Goal: Task Accomplishment & Management: Complete application form

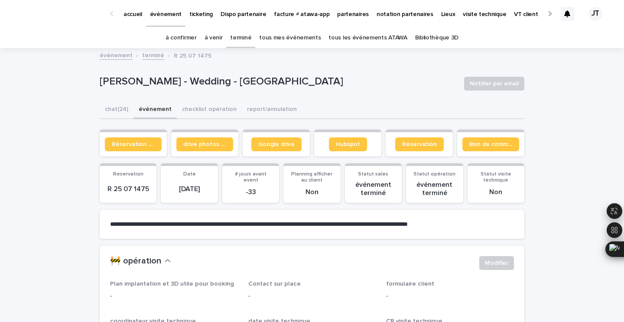
click at [192, 39] on link "à confirmer" at bounding box center [181, 38] width 31 height 20
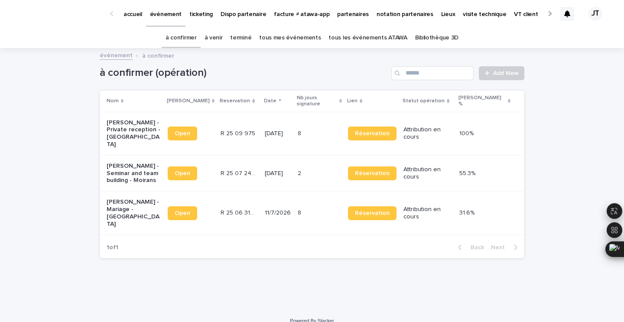
click at [291, 209] on p "11/7/2026" at bounding box center [278, 212] width 26 height 7
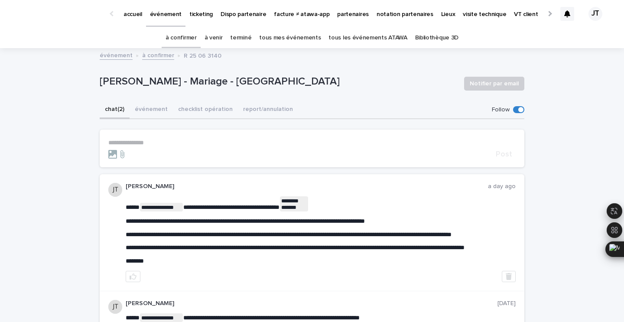
drag, startPoint x: 213, startPoint y: 80, endPoint x: 329, endPoint y: 82, distance: 116.2
click at [329, 82] on p "[PERSON_NAME] - Mariage - [GEOGRAPHIC_DATA]" at bounding box center [279, 81] width 358 height 13
copy p "[GEOGRAPHIC_DATA]"
click at [211, 38] on link "à venir" at bounding box center [214, 38] width 18 height 20
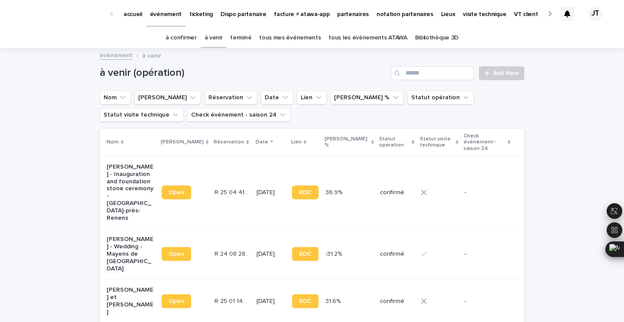
click at [191, 37] on link "à confirmer" at bounding box center [181, 38] width 31 height 20
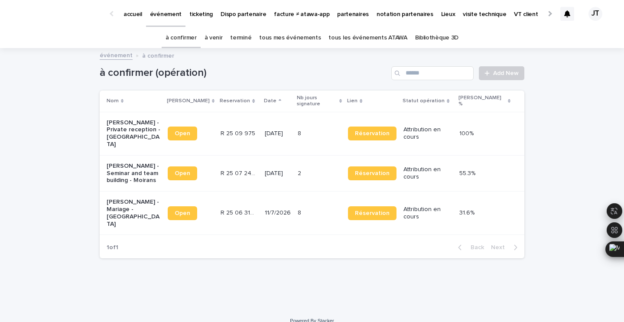
click at [275, 131] on td "[DATE]" at bounding box center [277, 133] width 33 height 43
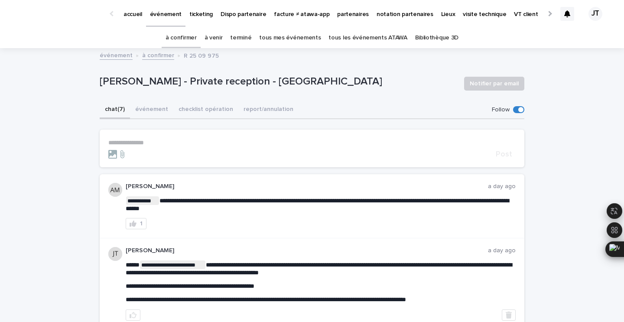
click at [156, 144] on p "**********" at bounding box center [312, 142] width 408 height 7
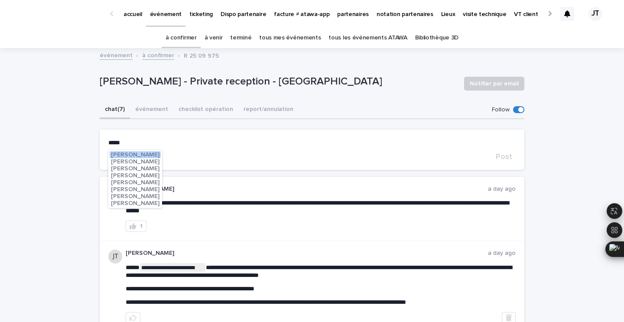
click at [135, 196] on span "[PERSON_NAME]" at bounding box center [135, 196] width 49 height 6
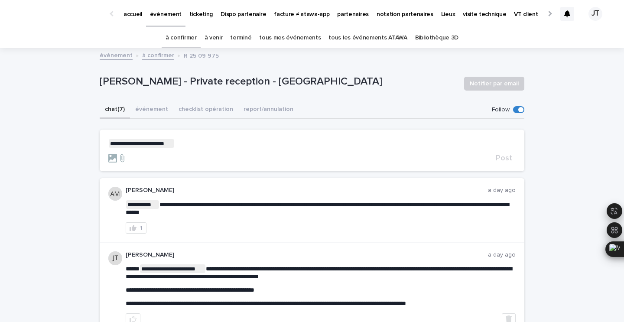
click at [196, 144] on p "**********" at bounding box center [312, 143] width 408 height 9
click at [504, 159] on span "Post" at bounding box center [504, 158] width 16 height 8
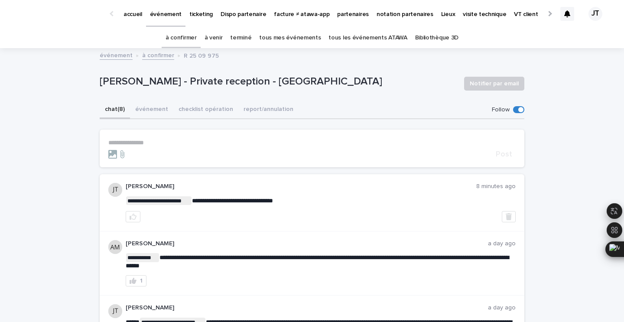
click at [216, 39] on link "à venir" at bounding box center [214, 38] width 18 height 20
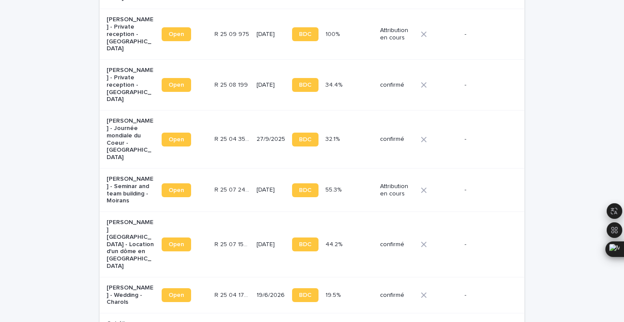
scroll to position [428, 0]
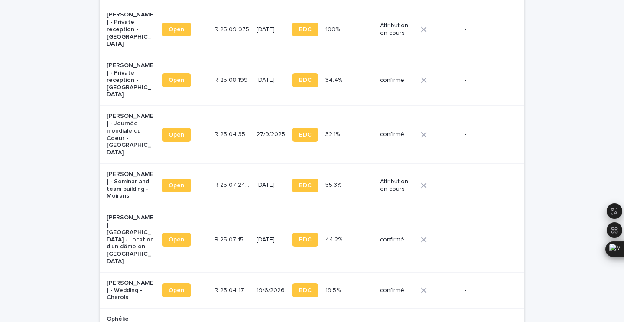
click at [129, 214] on p "[PERSON_NAME][GEOGRAPHIC_DATA] - Location d'un dôme en [GEOGRAPHIC_DATA]" at bounding box center [131, 239] width 48 height 51
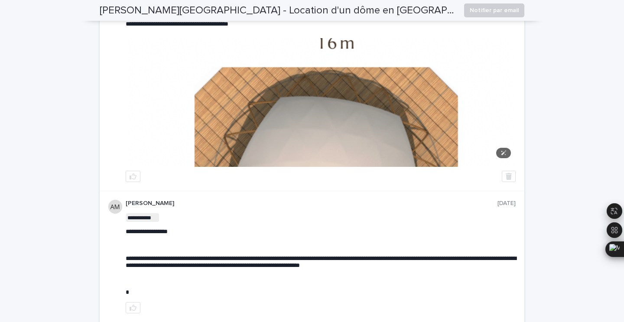
scroll to position [1483, 0]
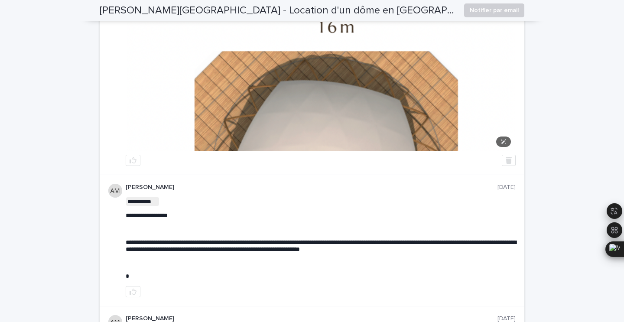
click at [283, 144] on img at bounding box center [321, 86] width 389 height 129
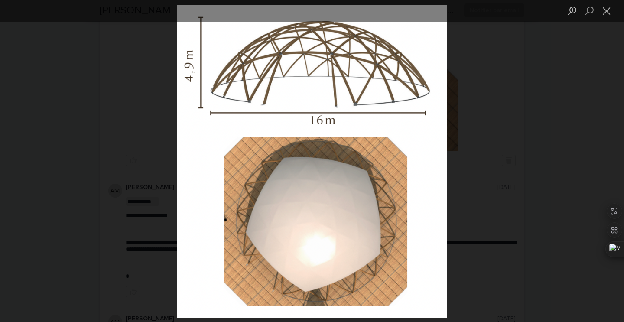
click at [496, 55] on div "Lightbox" at bounding box center [312, 161] width 624 height 322
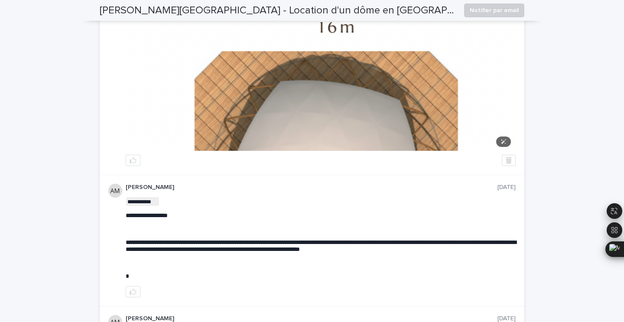
click at [426, 88] on img at bounding box center [321, 86] width 389 height 129
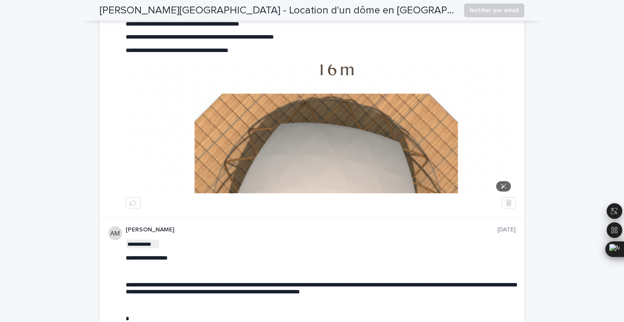
scroll to position [1439, 0]
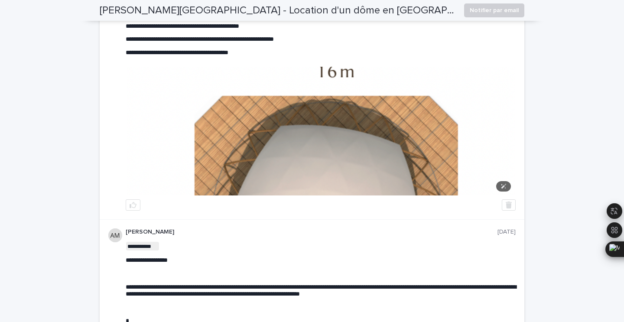
click at [301, 109] on img at bounding box center [321, 131] width 389 height 129
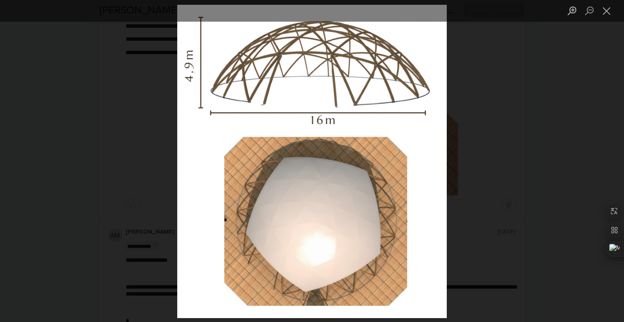
click at [472, 176] on div "Lightbox" at bounding box center [312, 161] width 624 height 322
click at [532, 192] on div "Lightbox" at bounding box center [312, 161] width 624 height 322
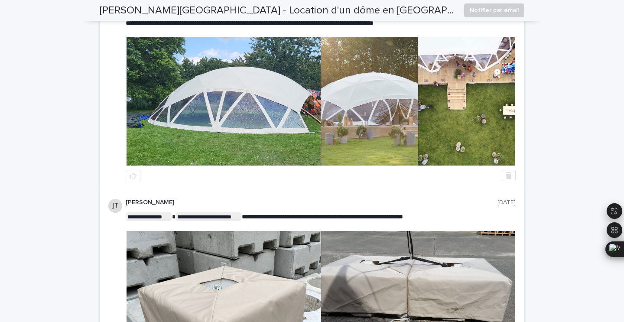
scroll to position [740, 0]
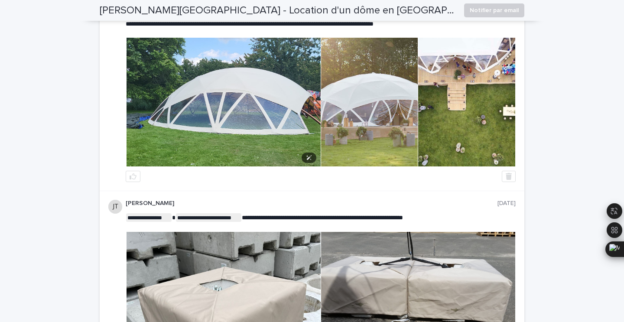
click at [219, 136] on img at bounding box center [224, 102] width 194 height 129
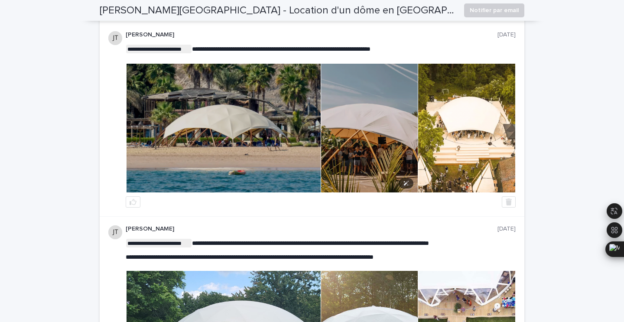
scroll to position [508, 0]
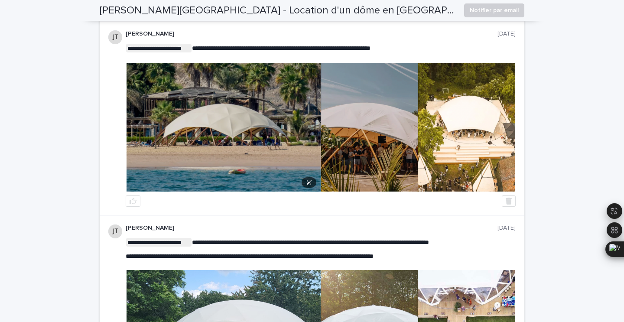
click at [247, 133] on img at bounding box center [224, 127] width 194 height 129
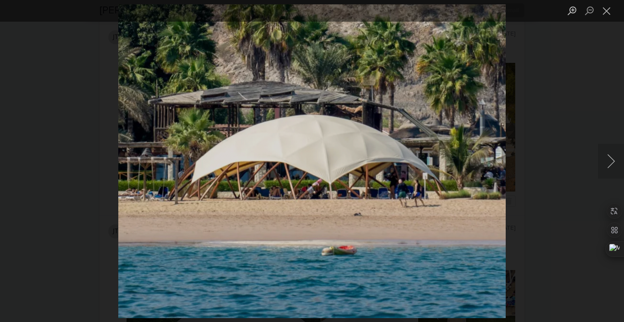
click at [523, 161] on div "Lightbox" at bounding box center [312, 161] width 624 height 322
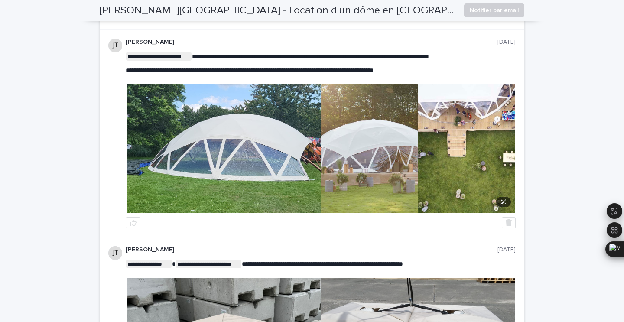
scroll to position [696, 0]
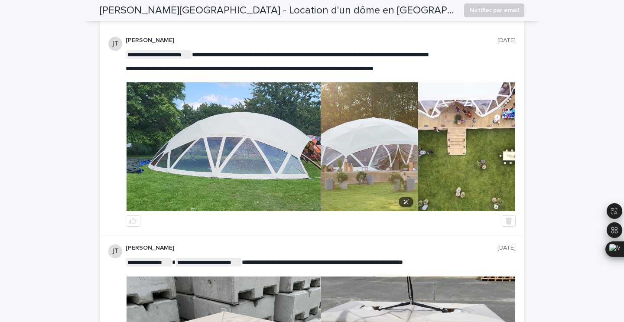
click at [407, 164] on img at bounding box center [369, 146] width 97 height 129
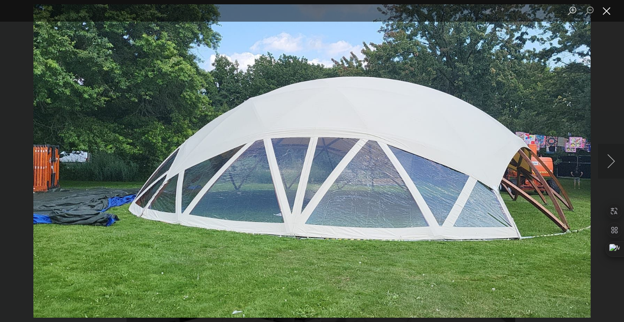
click at [609, 10] on button "Close lightbox" at bounding box center [606, 10] width 17 height 15
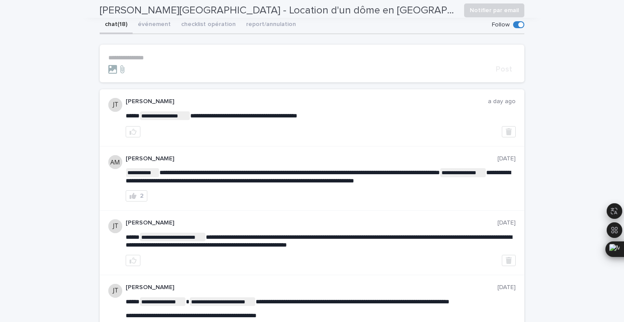
scroll to position [0, 0]
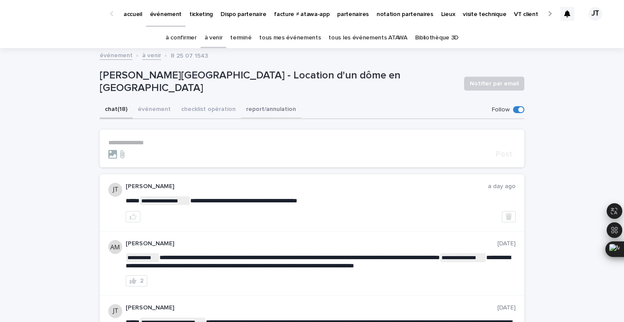
click at [155, 106] on button "événement" at bounding box center [154, 110] width 43 height 18
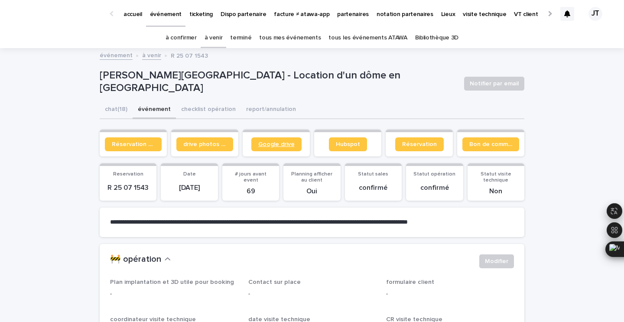
click at [268, 142] on span "Google drive" at bounding box center [276, 144] width 36 height 6
click at [217, 35] on link "à venir" at bounding box center [214, 38] width 18 height 20
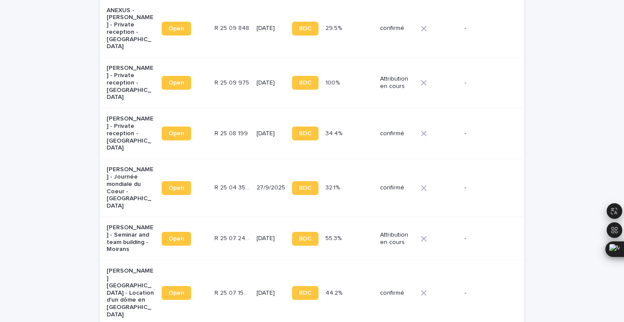
scroll to position [370, 0]
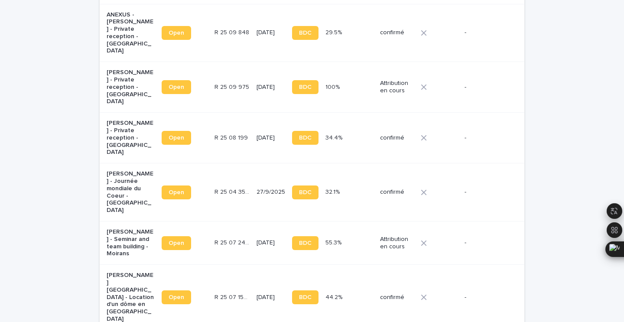
click at [232, 113] on td "R 25 08 199 R 25 08 199" at bounding box center [232, 138] width 42 height 51
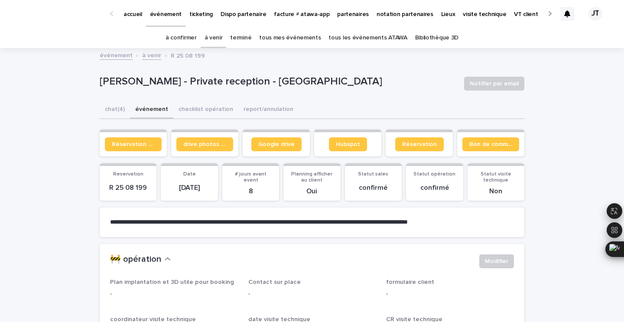
click at [140, 110] on button "événement" at bounding box center [151, 110] width 43 height 18
click at [487, 140] on link "Bon de commande" at bounding box center [491, 144] width 57 height 14
